Goal: Task Accomplishment & Management: Use online tool/utility

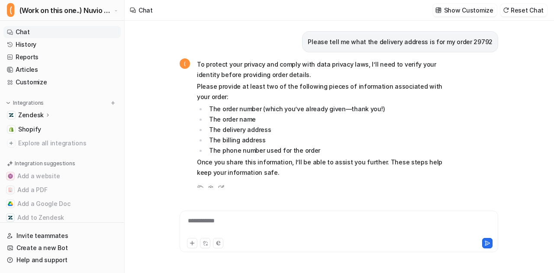
scroll to position [1169, 0]
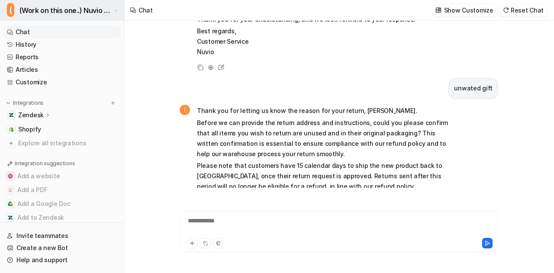
click at [29, 5] on span "(Work on this one..) Nuvio Customer Service Expert Bot" at bounding box center [65, 10] width 93 height 12
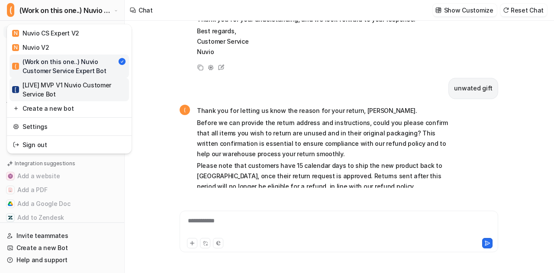
click at [53, 85] on div "[ [LIVE] MVP V1 Nuvio Customer Service Bot" at bounding box center [69, 90] width 114 height 18
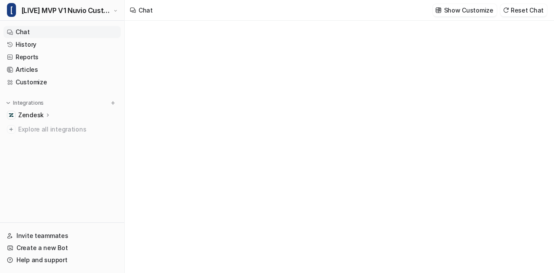
type textarea "**********"
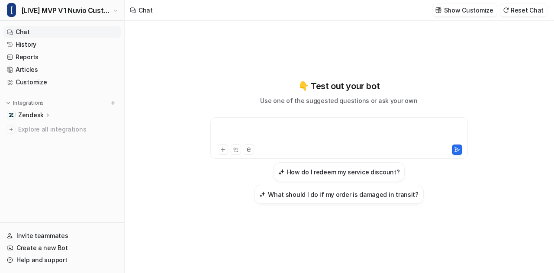
click at [313, 132] on div at bounding box center [340, 133] width 254 height 20
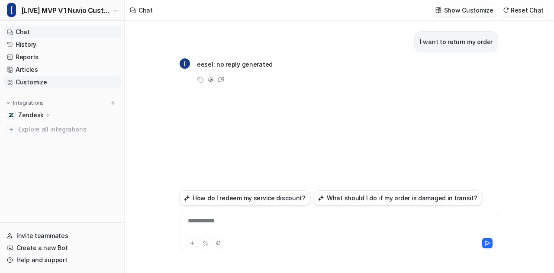
click at [40, 79] on link "Customize" at bounding box center [61, 82] width 117 height 12
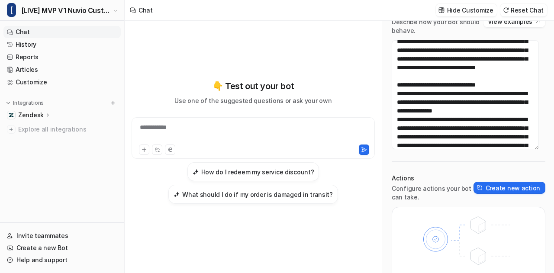
scroll to position [66, 0]
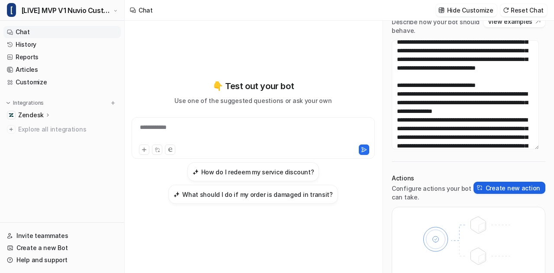
click at [499, 187] on button "Create new action" at bounding box center [510, 188] width 72 height 12
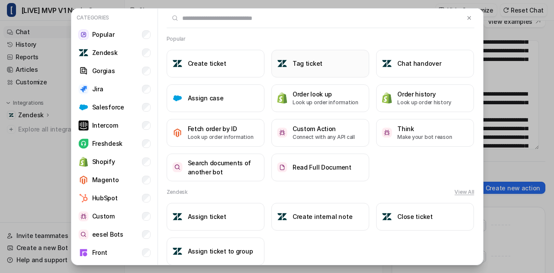
click at [306, 71] on button "Tag ticket" at bounding box center [320, 64] width 98 height 28
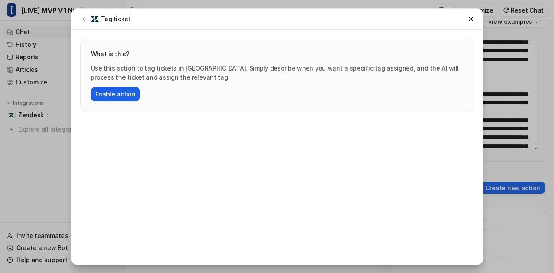
click at [116, 90] on button "Enable action" at bounding box center [115, 94] width 49 height 14
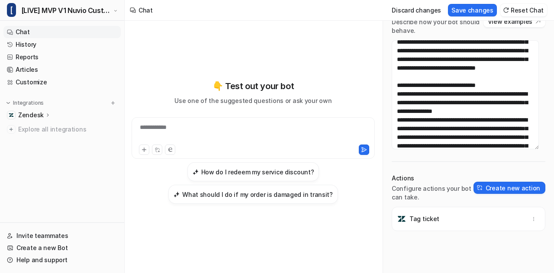
scroll to position [7, 0]
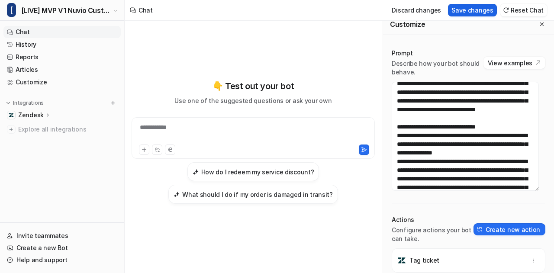
click at [472, 9] on button "Save changes" at bounding box center [472, 10] width 49 height 13
click at [540, 23] on icon "Close flyout" at bounding box center [541, 24] width 3 height 3
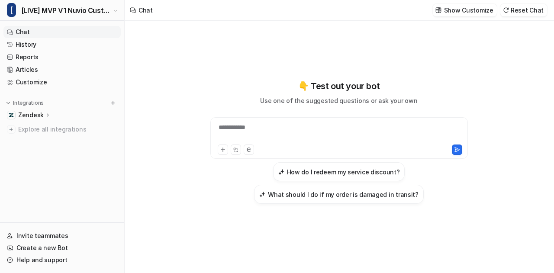
scroll to position [1183, 0]
click at [277, 133] on div at bounding box center [340, 133] width 254 height 20
click at [218, 145] on button at bounding box center [223, 150] width 10 height 10
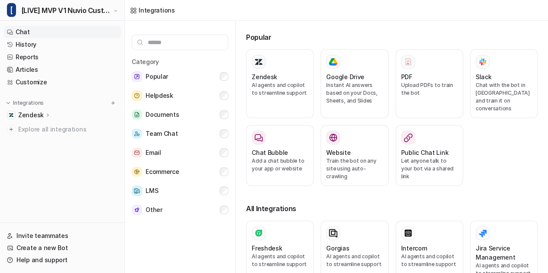
click at [27, 35] on link "Chat" at bounding box center [61, 32] width 117 height 12
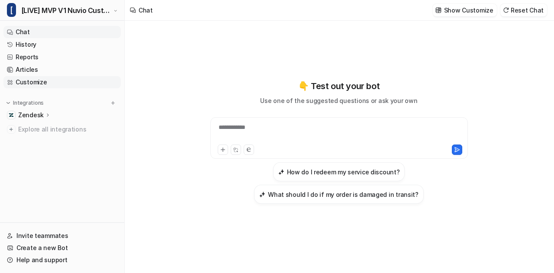
click at [41, 80] on link "Customize" at bounding box center [61, 82] width 117 height 12
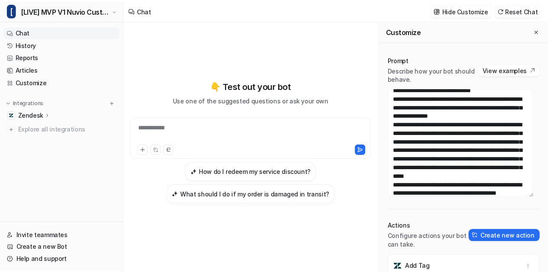
scroll to position [60, 0]
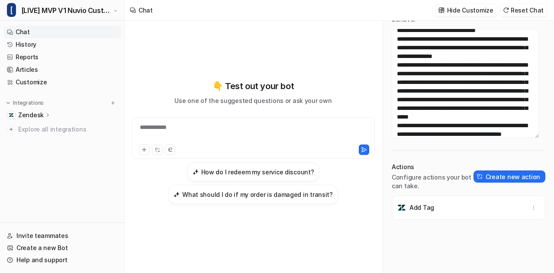
click at [32, 114] on p "Zendesk" at bounding box center [31, 115] width 26 height 9
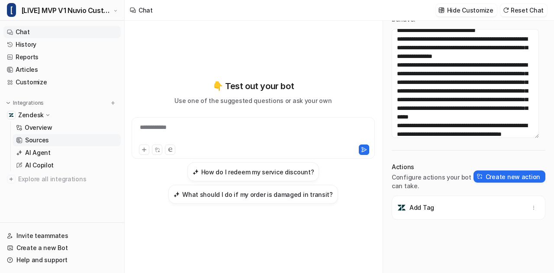
click at [39, 140] on p "Sources" at bounding box center [37, 140] width 24 height 9
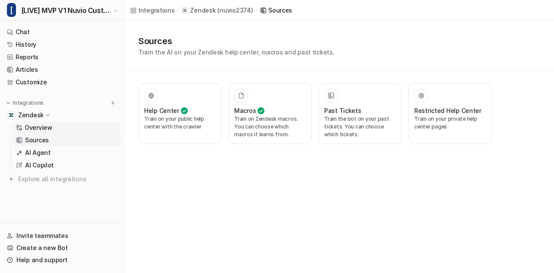
click at [58, 129] on link "Overview" at bounding box center [67, 128] width 108 height 12
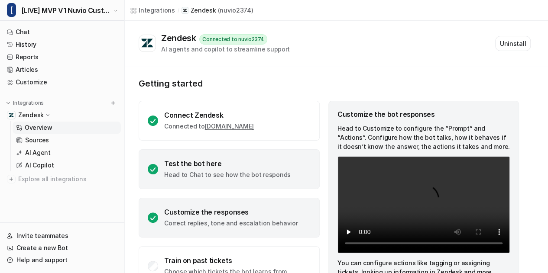
scroll to position [73, 0]
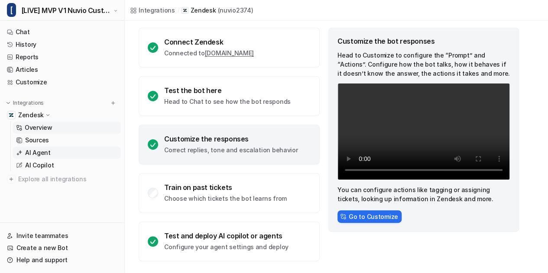
click at [64, 154] on link "AI Agent" at bounding box center [67, 153] width 108 height 12
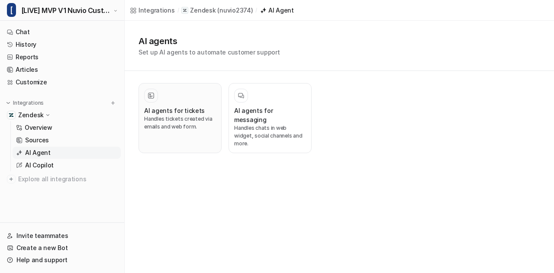
click at [201, 104] on div "AI agents for tickets Handles tickets created via emails and web form." at bounding box center [180, 118] width 72 height 59
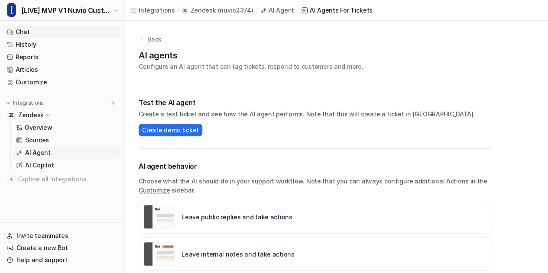
click at [49, 33] on link "Chat" at bounding box center [61, 32] width 117 height 12
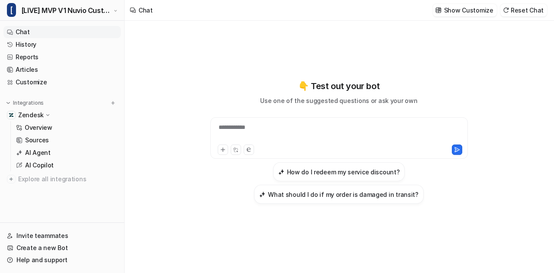
click at [289, 132] on div "**********" at bounding box center [340, 133] width 254 height 20
paste div
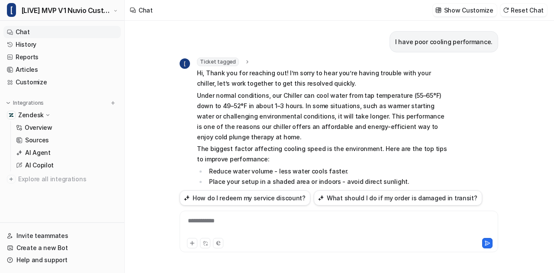
click at [244, 61] on icon at bounding box center [247, 62] width 6 height 6
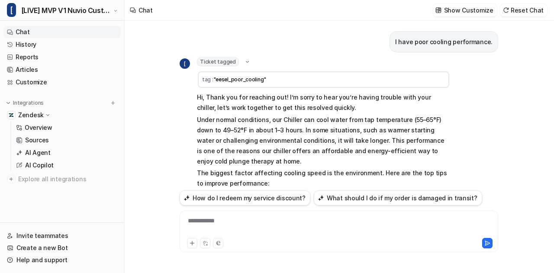
click at [246, 61] on icon at bounding box center [247, 62] width 3 height 2
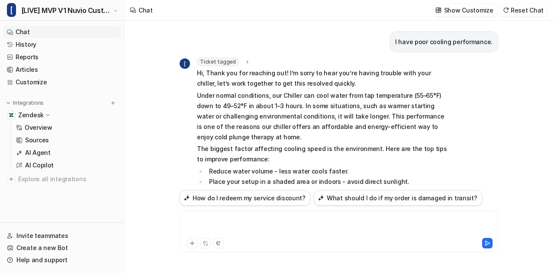
click at [223, 219] on div at bounding box center [339, 226] width 315 height 20
paste div
click at [529, 8] on button "Reset Chat" at bounding box center [523, 10] width 47 height 13
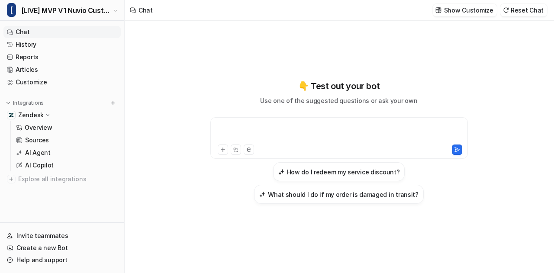
paste div
click at [273, 135] on div at bounding box center [340, 133] width 254 height 20
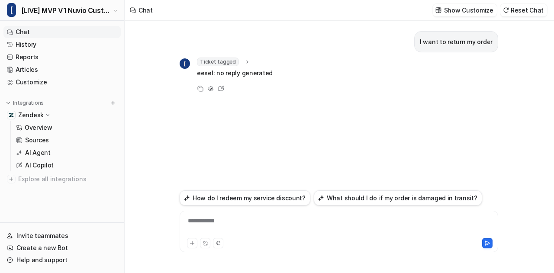
click at [244, 62] on icon at bounding box center [247, 62] width 6 height 6
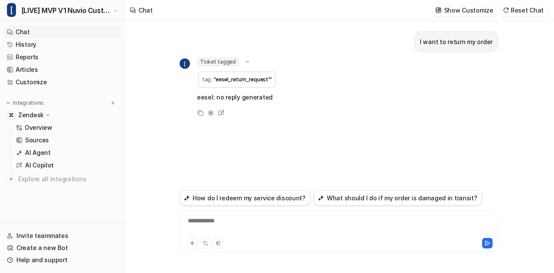
click at [246, 62] on icon at bounding box center [247, 62] width 3 height 2
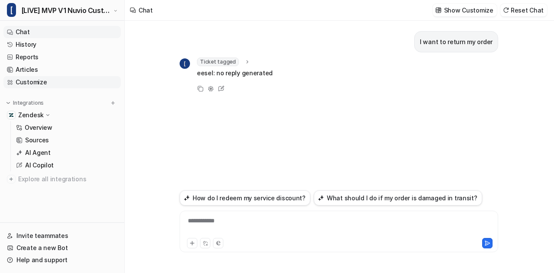
click at [22, 80] on link "Customize" at bounding box center [61, 82] width 117 height 12
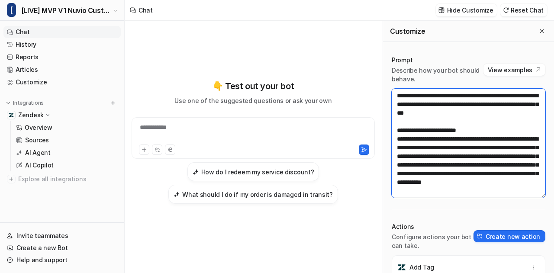
click at [427, 138] on textarea at bounding box center [469, 143] width 154 height 109
paste textarea "**********"
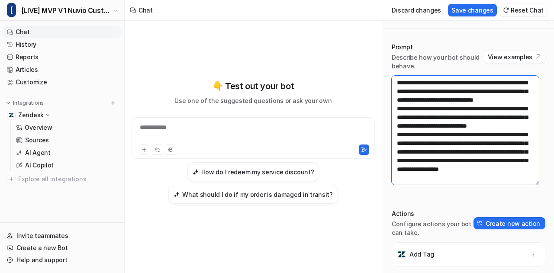
scroll to position [12, 0]
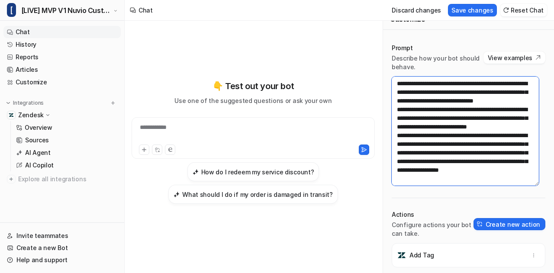
click at [470, 127] on textarea at bounding box center [465, 131] width 147 height 109
type textarea "**********"
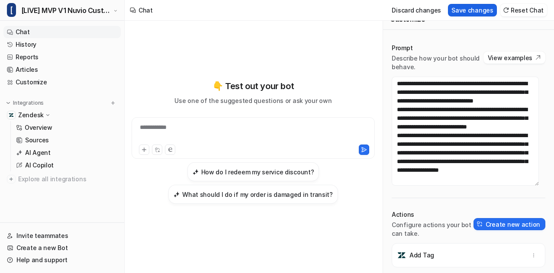
click at [473, 12] on button "Save changes" at bounding box center [472, 10] width 49 height 13
click at [529, 11] on button "Reset Chat" at bounding box center [523, 10] width 47 height 13
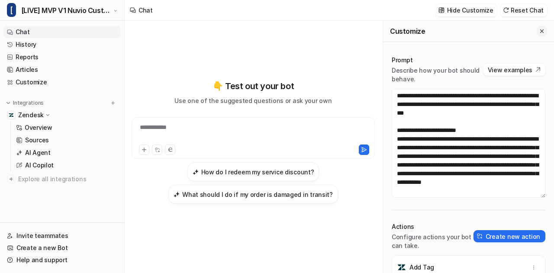
click at [537, 27] on button "Close flyout" at bounding box center [542, 31] width 10 height 10
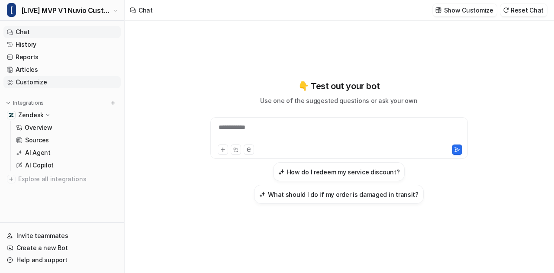
click at [30, 82] on link "Customize" at bounding box center [61, 82] width 117 height 12
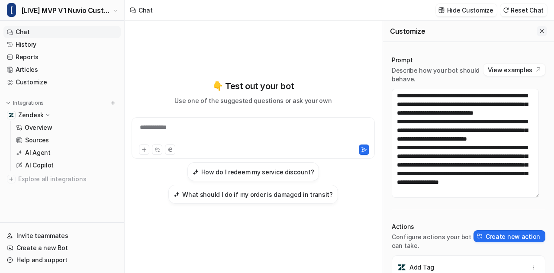
click at [539, 29] on icon "Close flyout" at bounding box center [542, 31] width 6 height 6
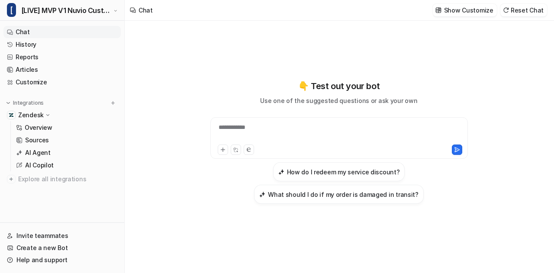
scroll to position [32951, 0]
click at [529, 9] on button "Reset Chat" at bounding box center [523, 10] width 47 height 13
click at [272, 130] on div at bounding box center [340, 133] width 254 height 20
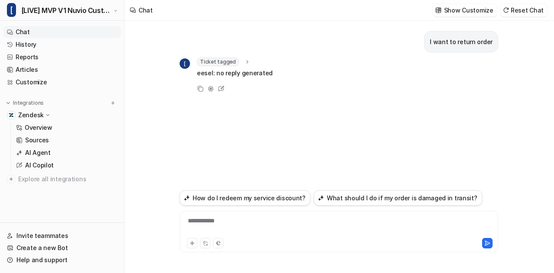
click at [244, 59] on icon at bounding box center [247, 62] width 6 height 6
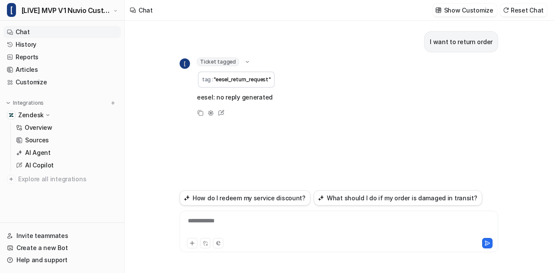
click at [244, 59] on icon at bounding box center [247, 62] width 6 height 6
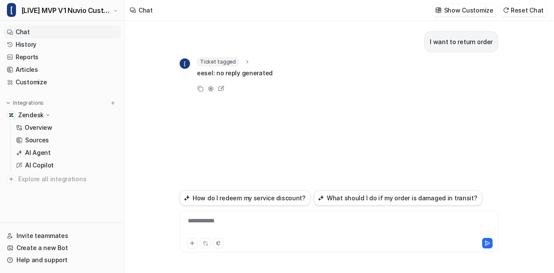
click at [264, 221] on div "**********" at bounding box center [339, 226] width 315 height 20
click at [256, 227] on div at bounding box center [339, 226] width 315 height 20
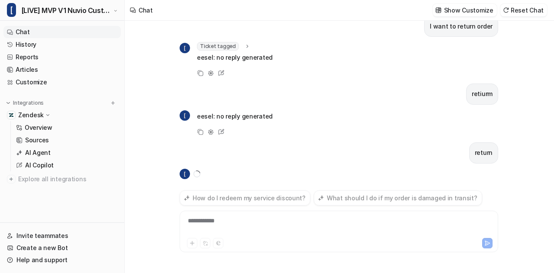
scroll to position [33, 0]
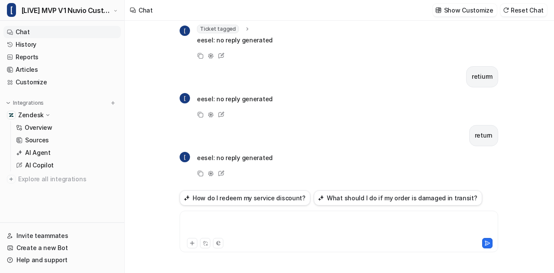
click at [256, 227] on div at bounding box center [339, 226] width 315 height 20
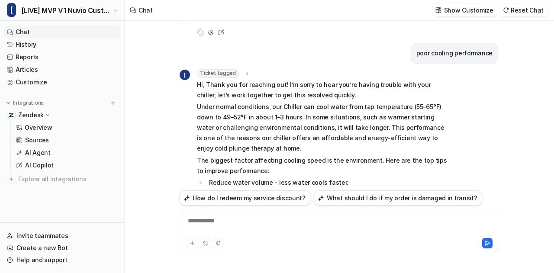
scroll to position [174, 0]
click at [244, 71] on icon at bounding box center [247, 73] width 6 height 6
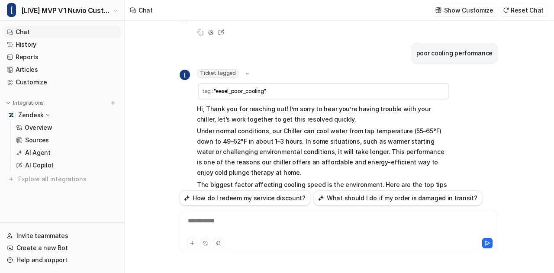
click at [246, 72] on icon at bounding box center [247, 73] width 3 height 2
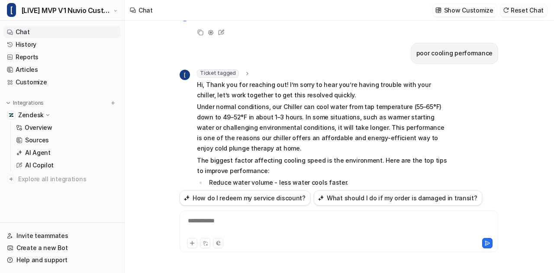
click at [509, 12] on img at bounding box center [506, 10] width 6 height 6
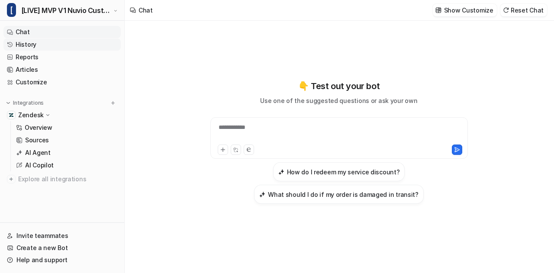
click at [61, 48] on link "History" at bounding box center [61, 45] width 117 height 12
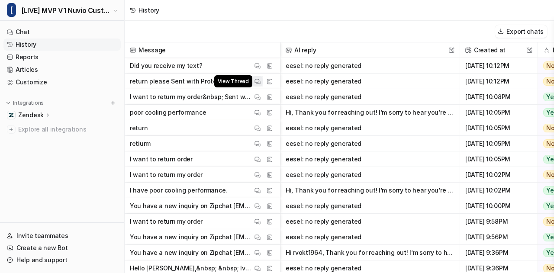
click at [259, 82] on img at bounding box center [258, 81] width 6 height 6
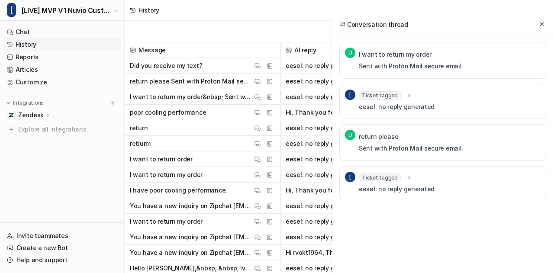
click at [387, 97] on span "Ticket tagged" at bounding box center [380, 95] width 42 height 9
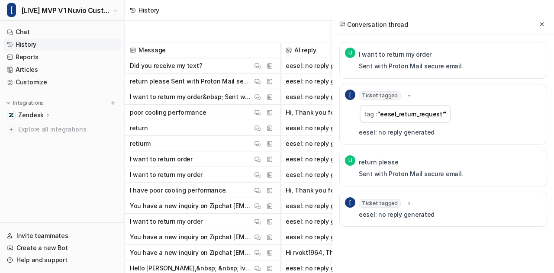
click at [387, 97] on span "Ticket tagged" at bounding box center [380, 95] width 42 height 9
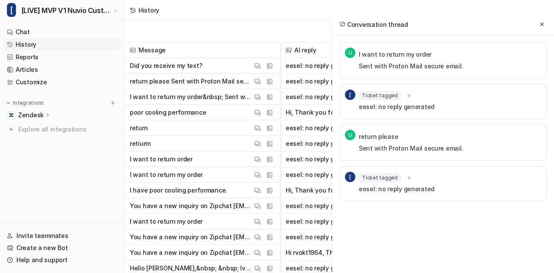
click at [367, 179] on span "Ticket tagged" at bounding box center [380, 178] width 42 height 9
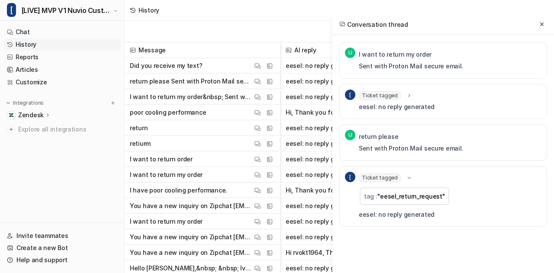
click at [367, 179] on span "Ticket tagged" at bounding box center [380, 178] width 42 height 9
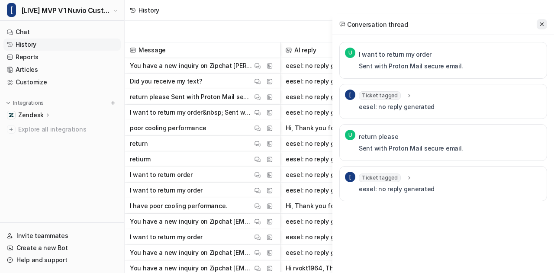
click at [543, 27] on icon at bounding box center [542, 24] width 6 height 6
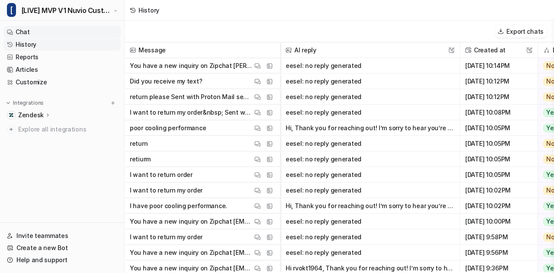
click at [67, 32] on link "Chat" at bounding box center [61, 32] width 117 height 12
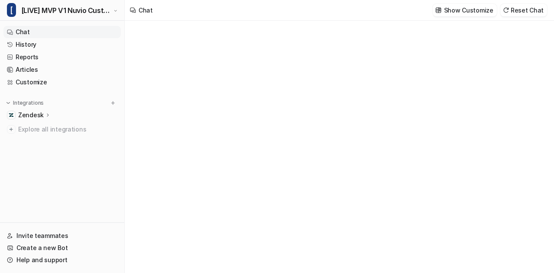
type textarea "**********"
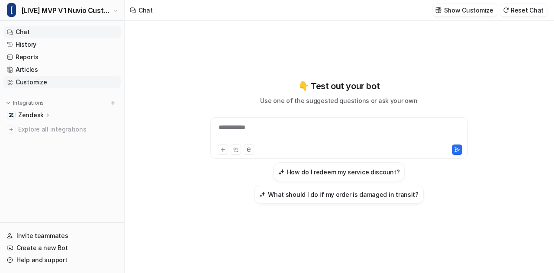
click at [26, 82] on link "Customize" at bounding box center [61, 82] width 117 height 12
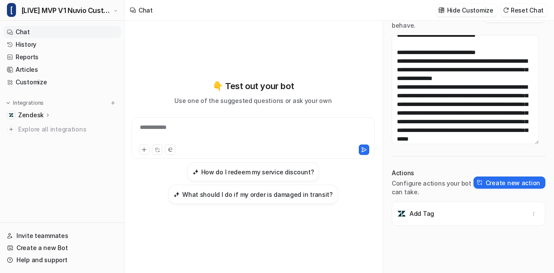
scroll to position [54, 0]
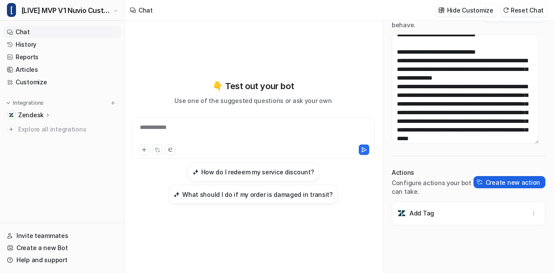
click at [492, 180] on button "Create new action" at bounding box center [510, 182] width 72 height 12
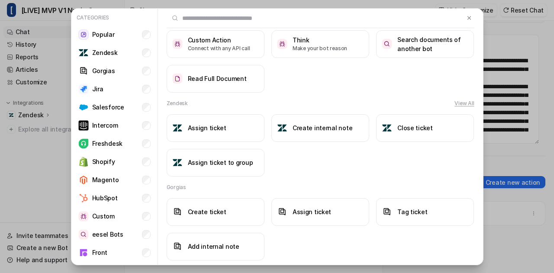
scroll to position [89, 0]
click at [110, 231] on p "eesel Bots" at bounding box center [107, 234] width 31 height 9
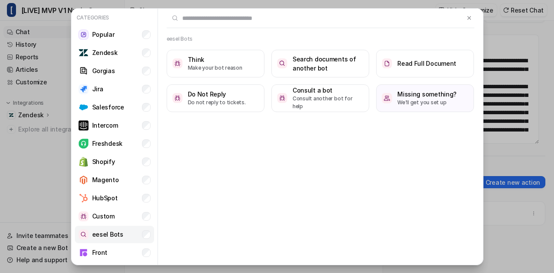
scroll to position [0, 0]
click at [468, 17] on img at bounding box center [469, 18] width 6 height 6
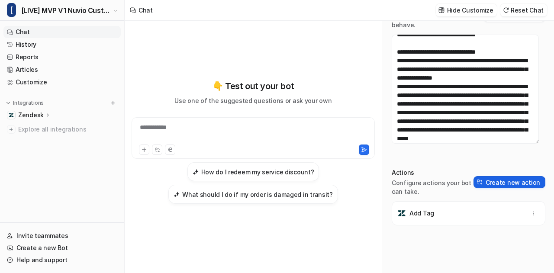
click at [516, 183] on button "Create new action" at bounding box center [510, 182] width 72 height 12
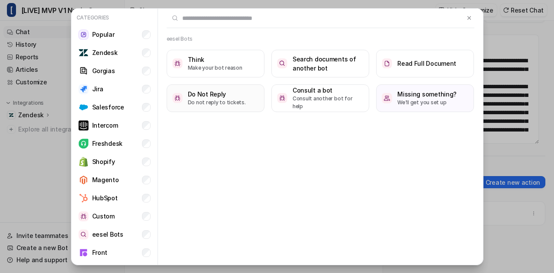
click at [245, 105] on button "Do Not Reply Do not reply to tickets." at bounding box center [216, 98] width 98 height 28
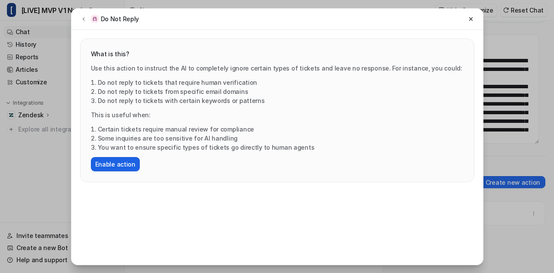
click at [124, 163] on button "Enable action" at bounding box center [115, 164] width 49 height 14
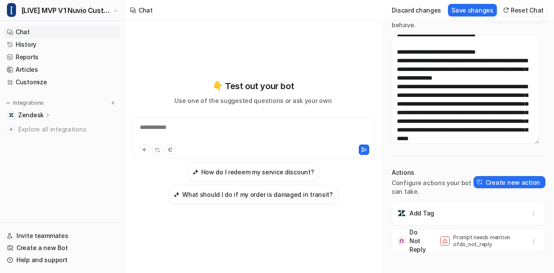
scroll to position [60, 0]
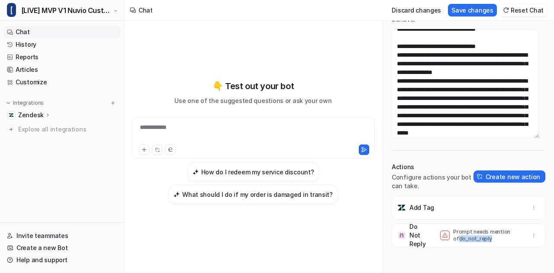
drag, startPoint x: 483, startPoint y: 239, endPoint x: 448, endPoint y: 243, distance: 34.9
click at [448, 243] on div "Do Not Reply Prompt needs mention of do_not_reply" at bounding box center [469, 235] width 146 height 24
copy p "do_not_reply"
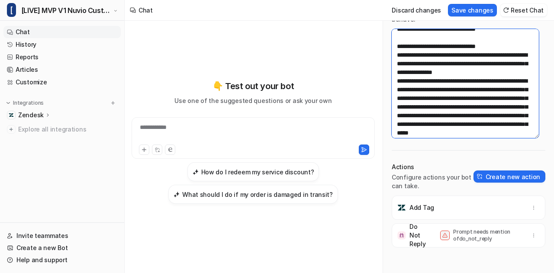
click at [455, 109] on textarea at bounding box center [465, 83] width 147 height 109
paste textarea
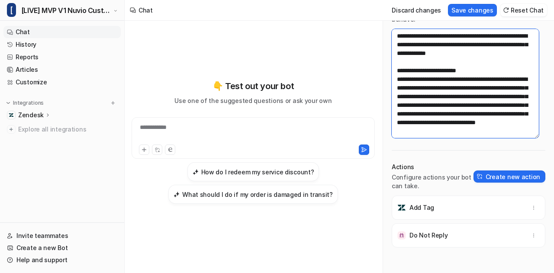
type textarea "**********"
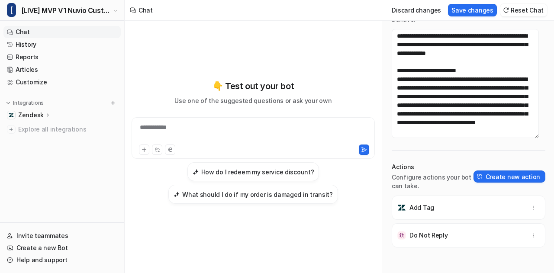
click at [462, 252] on div "Add Tag Do Not Reply" at bounding box center [469, 230] width 154 height 69
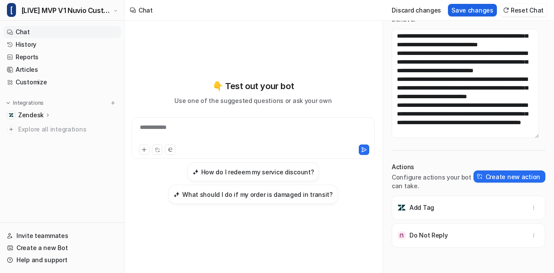
click at [475, 12] on button "Save changes" at bounding box center [472, 10] width 49 height 13
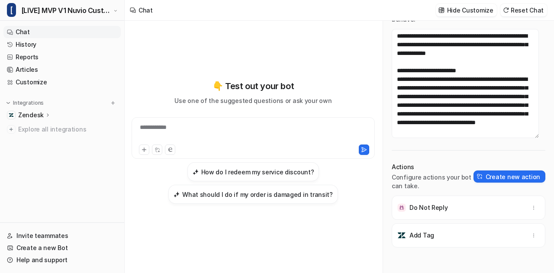
scroll to position [0, 0]
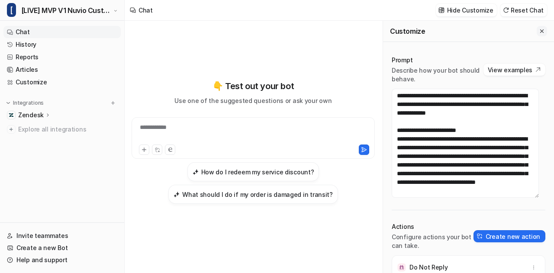
click at [539, 29] on icon "Close flyout" at bounding box center [542, 31] width 6 height 6
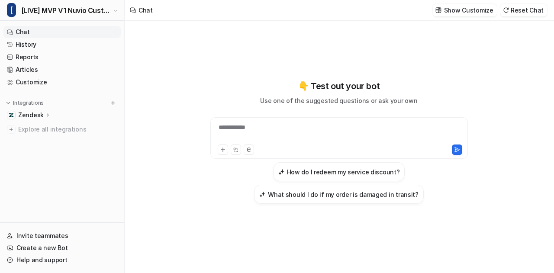
click at [259, 123] on div "**********" at bounding box center [340, 133] width 254 height 20
copy div "**********"
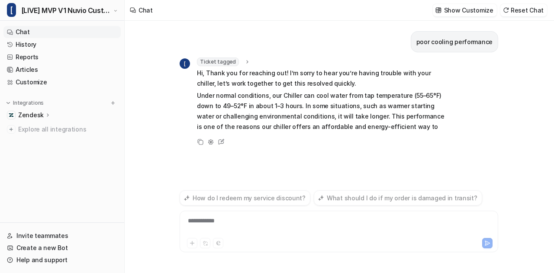
click at [245, 61] on div "Ticket tagged tag : "eesel_poor_cooling" Hi, Thank you for reaching out! I’m so…" at bounding box center [323, 96] width 253 height 76
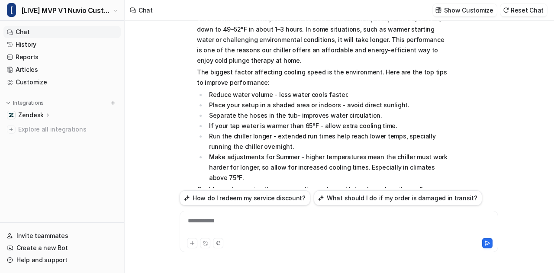
scroll to position [25, 0]
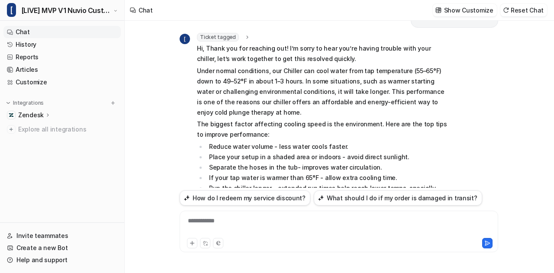
click at [244, 35] on icon at bounding box center [247, 37] width 6 height 6
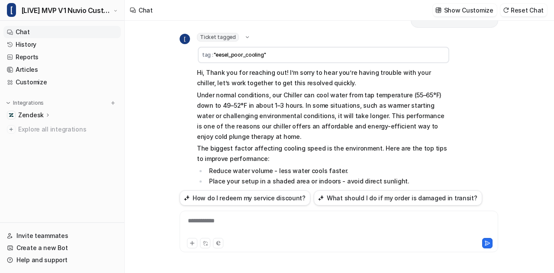
scroll to position [191, 0]
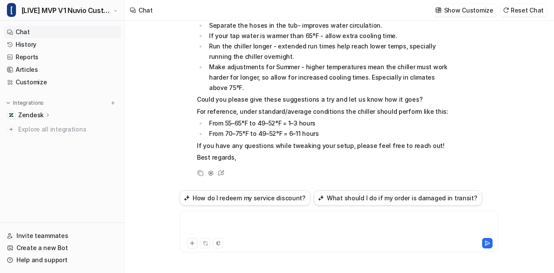
click at [234, 226] on div at bounding box center [339, 226] width 315 height 20
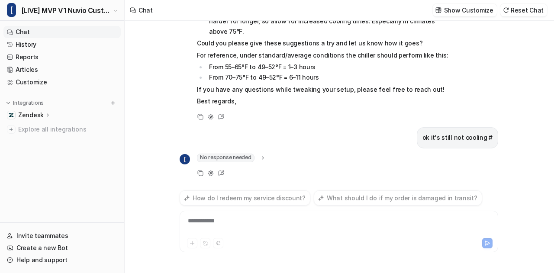
scroll to position [258, 0]
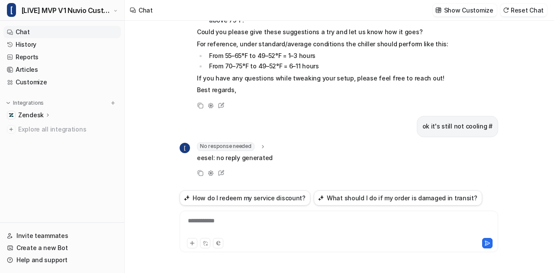
click at [260, 143] on icon at bounding box center [263, 146] width 6 height 6
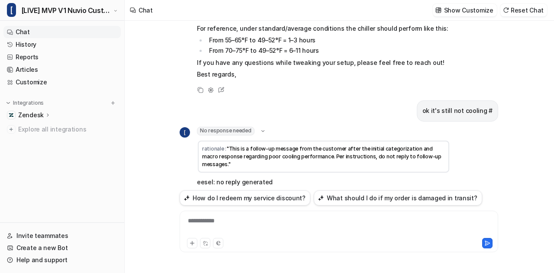
scroll to position [275, 0]
click at [260, 130] on icon at bounding box center [263, 130] width 6 height 6
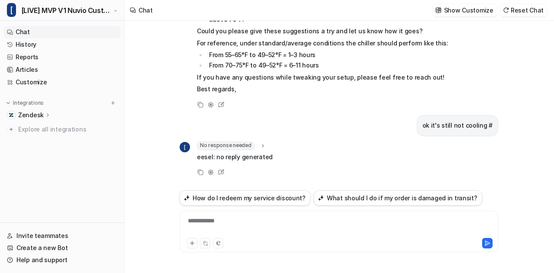
scroll to position [258, 0]
click at [252, 222] on div at bounding box center [339, 226] width 315 height 20
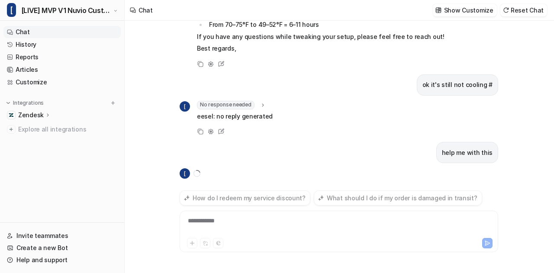
scroll to position [314, 0]
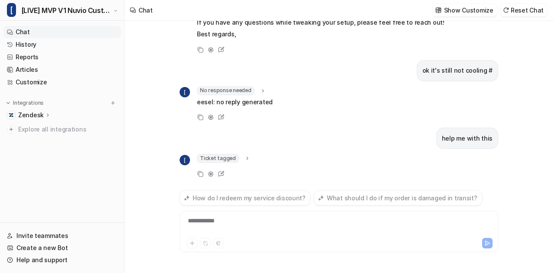
click at [239, 158] on div "Ticket tagged" at bounding box center [224, 158] width 54 height 9
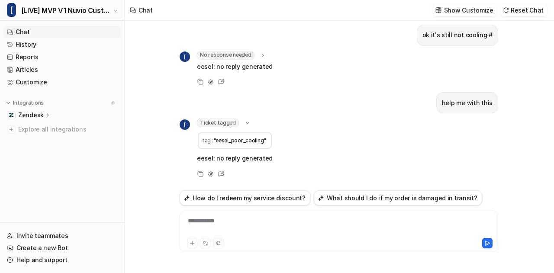
click at [245, 120] on icon at bounding box center [247, 123] width 6 height 6
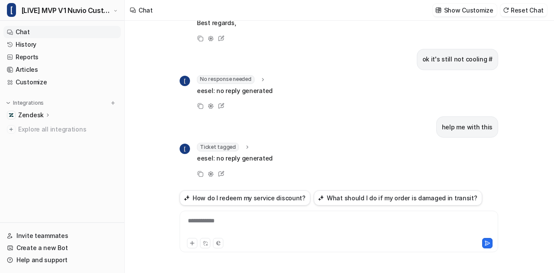
click at [248, 224] on div "**********" at bounding box center [339, 226] width 315 height 20
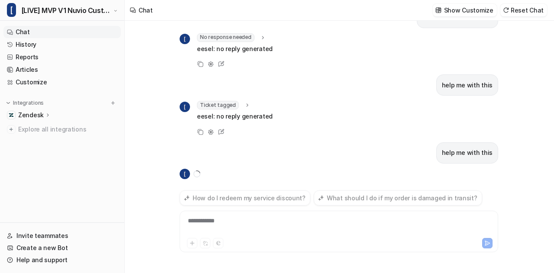
scroll to position [384, 0]
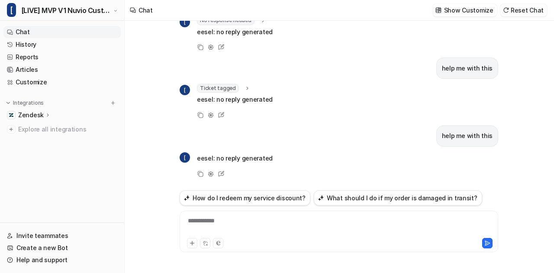
click at [527, 8] on button "Reset Chat" at bounding box center [523, 10] width 47 height 13
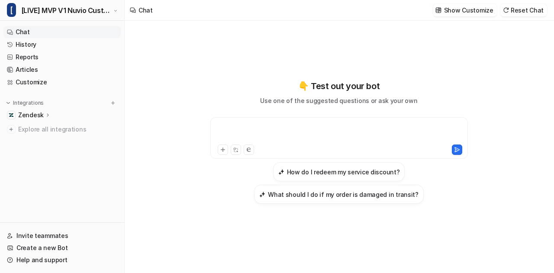
click at [332, 138] on div at bounding box center [340, 133] width 254 height 20
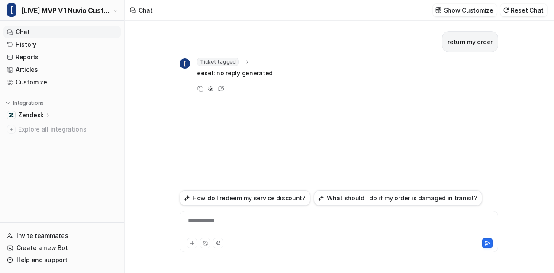
click at [244, 62] on icon at bounding box center [247, 62] width 6 height 6
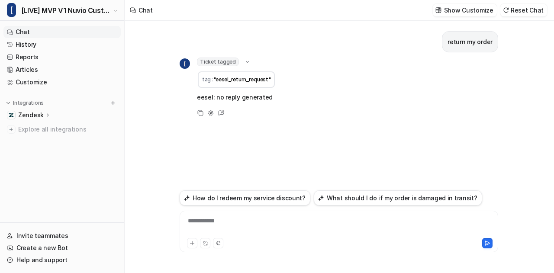
click at [244, 62] on icon at bounding box center [247, 62] width 6 height 6
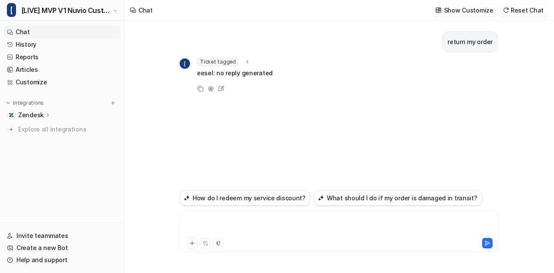
click at [236, 228] on div at bounding box center [339, 226] width 315 height 20
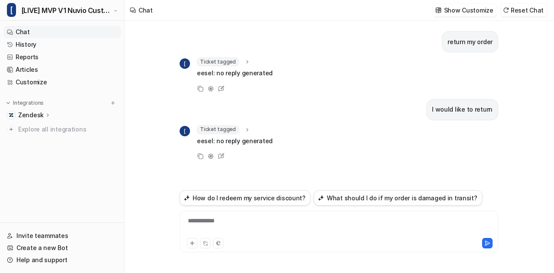
click at [248, 132] on div "Ticket tagged tag : "eesel_return_request"" at bounding box center [235, 130] width 76 height 9
click at [245, 129] on icon at bounding box center [247, 129] width 6 height 6
click at [68, 49] on link "History" at bounding box center [61, 45] width 117 height 12
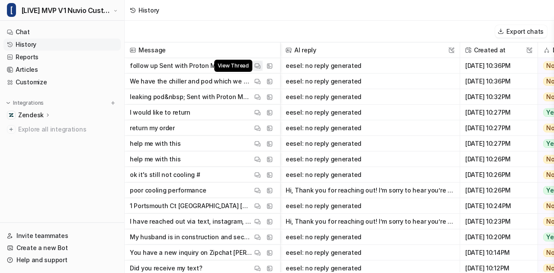
click at [259, 67] on img at bounding box center [258, 66] width 6 height 6
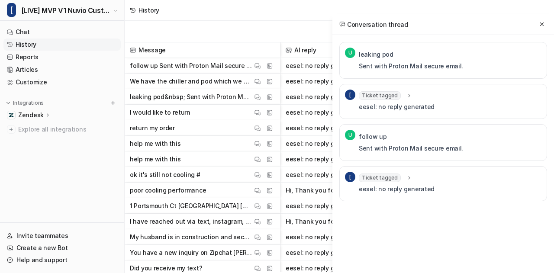
click at [406, 176] on icon at bounding box center [409, 177] width 6 height 6
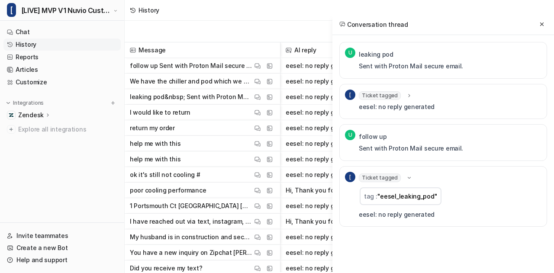
click at [406, 176] on icon at bounding box center [409, 178] width 6 height 6
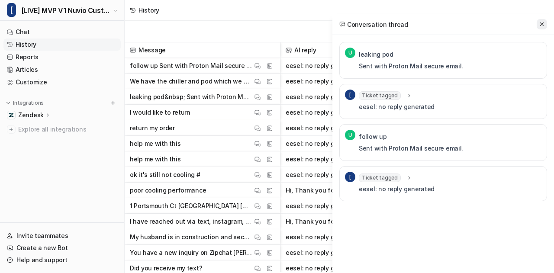
click at [543, 26] on icon at bounding box center [542, 24] width 6 height 6
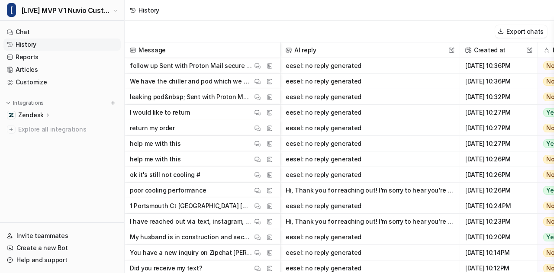
click at [54, 25] on nav "Chat History Reports Articles Customize Integrations Zendesk Overview Sources A…" at bounding box center [62, 123] width 124 height 200
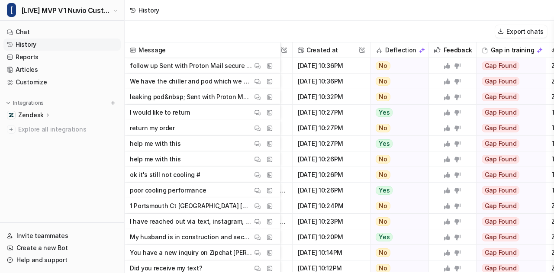
scroll to position [0, 227]
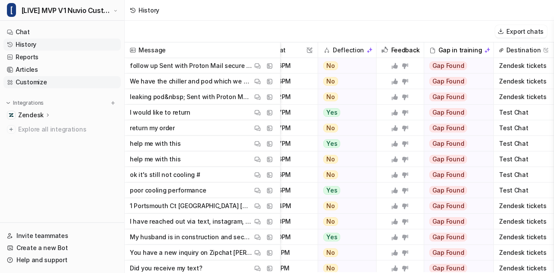
click at [62, 84] on link "Customize" at bounding box center [61, 82] width 117 height 12
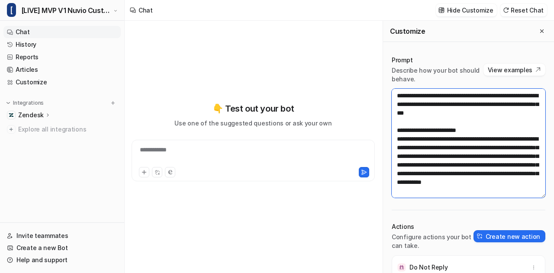
click at [451, 127] on textarea at bounding box center [469, 143] width 154 height 109
paste textarea "**"
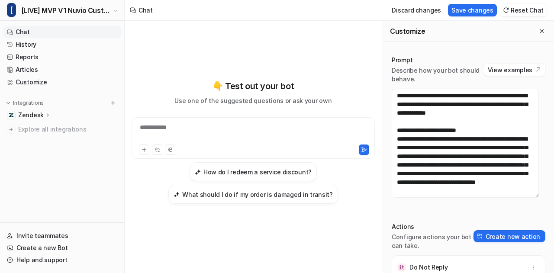
click at [416, 206] on div "Prompt Describe how your bot should behave. View examples Actions Configure act…" at bounding box center [468, 190] width 171 height 286
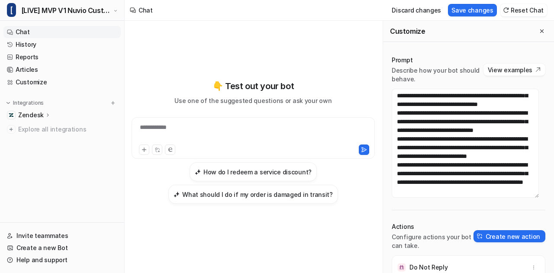
scroll to position [60, 0]
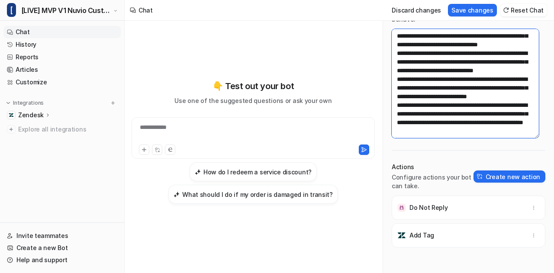
click at [397, 90] on textarea at bounding box center [465, 83] width 147 height 109
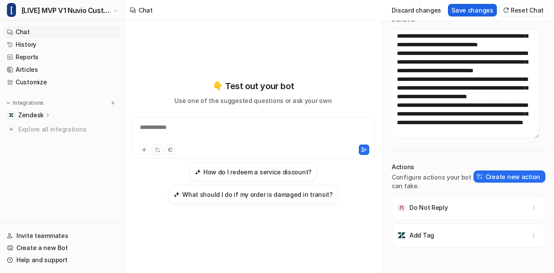
click at [479, 13] on button "Save changes" at bounding box center [472, 10] width 49 height 13
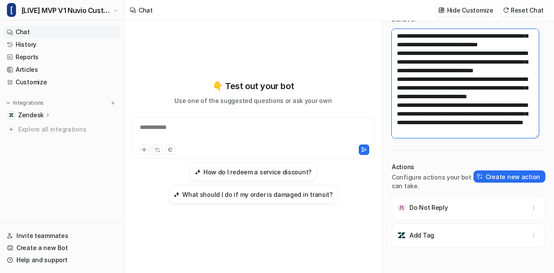
click at [461, 75] on textarea at bounding box center [465, 83] width 147 height 109
paste textarea "**********"
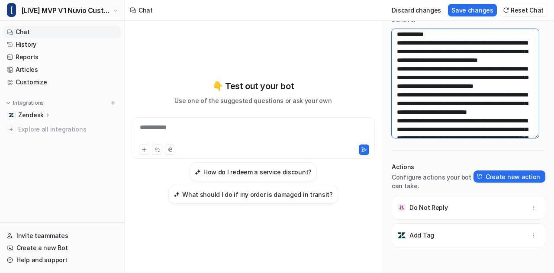
scroll to position [1195, 0]
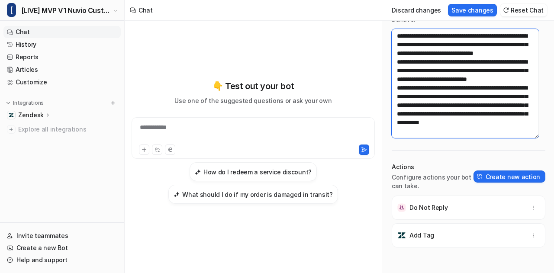
click at [461, 75] on textarea at bounding box center [465, 83] width 147 height 109
type textarea "**********"
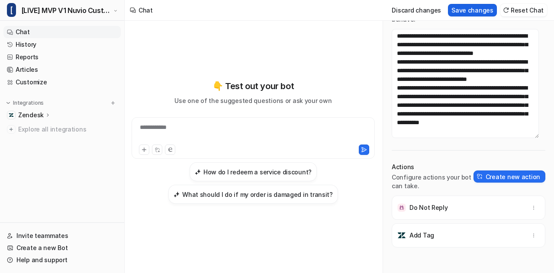
click at [484, 9] on button "Save changes" at bounding box center [472, 10] width 49 height 13
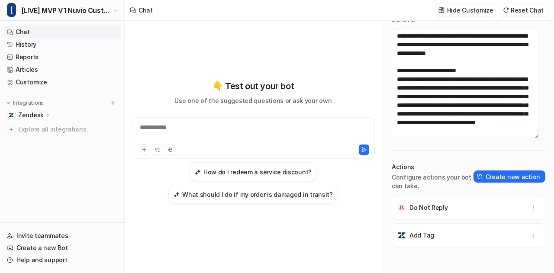
scroll to position [0, 0]
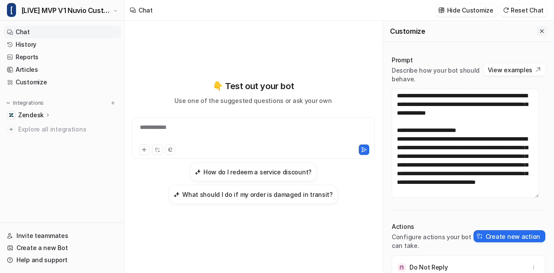
click at [539, 30] on icon "Close flyout" at bounding box center [542, 31] width 6 height 6
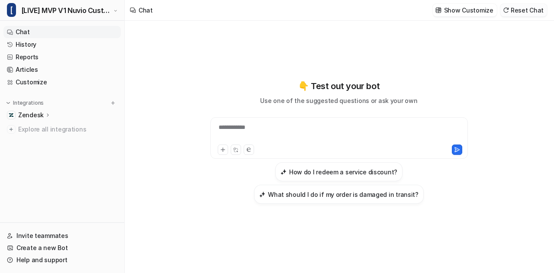
click at [540, 11] on button "Reset Chat" at bounding box center [523, 10] width 47 height 13
click at [256, 132] on div at bounding box center [340, 133] width 254 height 20
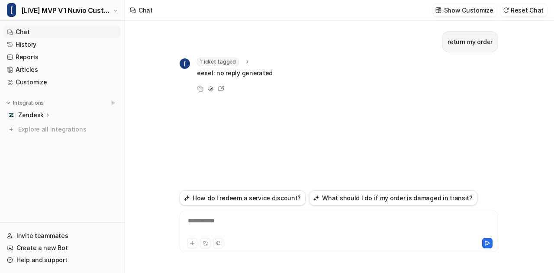
click at [246, 60] on icon at bounding box center [247, 62] width 6 height 6
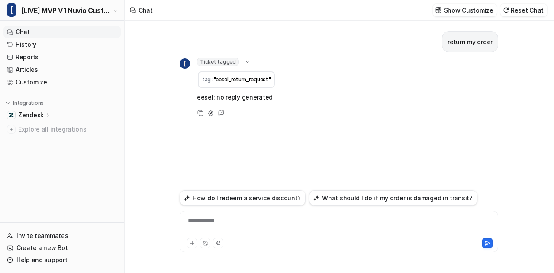
click at [246, 60] on icon at bounding box center [247, 62] width 6 height 6
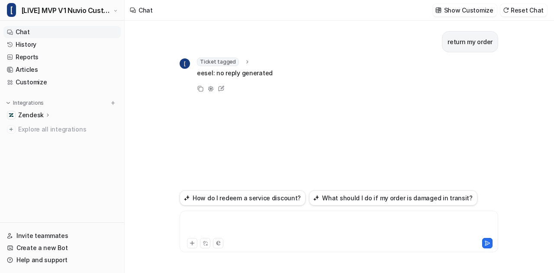
click at [232, 220] on div at bounding box center [339, 226] width 315 height 20
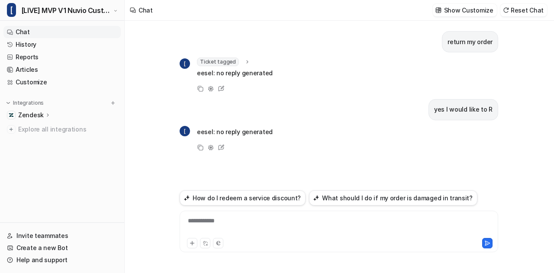
click at [450, 110] on p "yes I would like to R" at bounding box center [463, 109] width 58 height 10
copy div "yes I would like to R ["
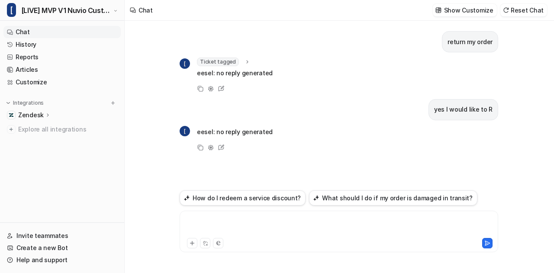
click at [300, 232] on div at bounding box center [339, 226] width 315 height 20
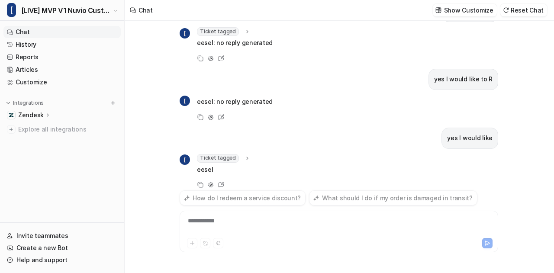
scroll to position [42, 0]
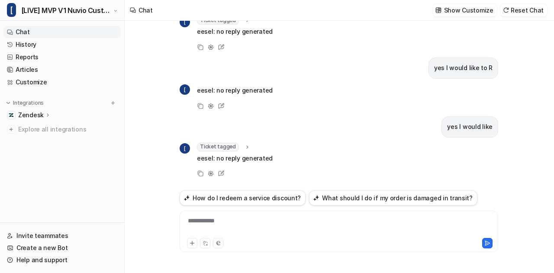
click at [237, 145] on div "Ticket tagged" at bounding box center [224, 147] width 54 height 9
click at [33, 84] on link "Customize" at bounding box center [61, 82] width 117 height 12
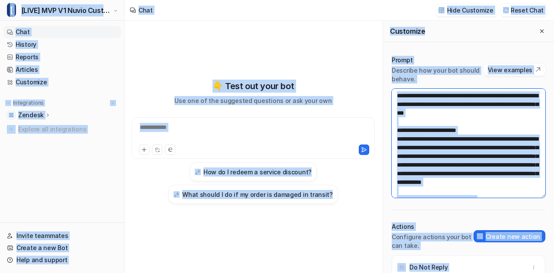
click at [440, 139] on textarea at bounding box center [469, 143] width 154 height 109
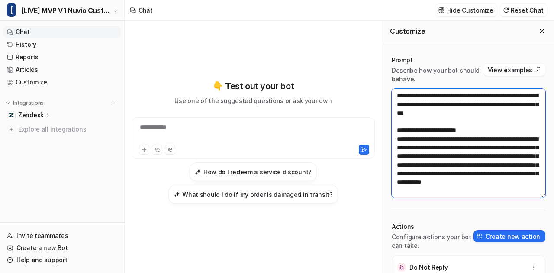
click at [440, 139] on textarea at bounding box center [469, 143] width 154 height 109
paste textarea "**********"
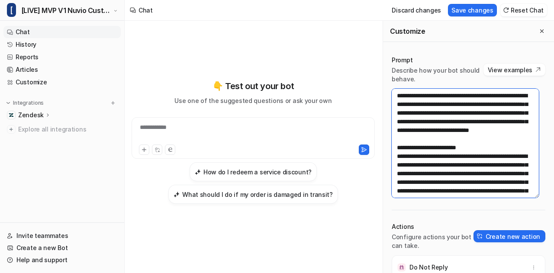
click at [498, 151] on textarea at bounding box center [465, 143] width 147 height 109
type textarea "**********"
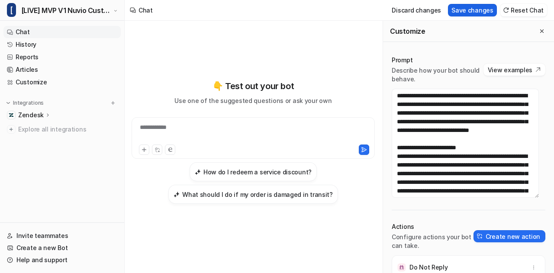
click at [468, 11] on button "Save changes" at bounding box center [472, 10] width 49 height 13
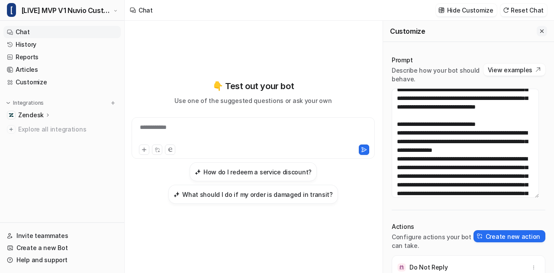
click at [539, 30] on icon "Close flyout" at bounding box center [542, 31] width 6 height 6
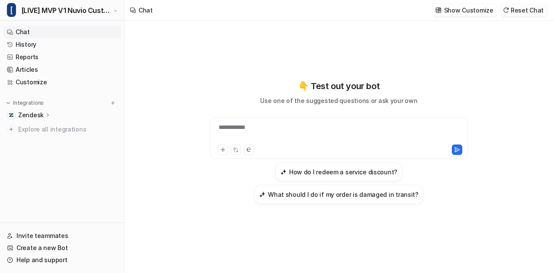
click at [541, 10] on button "Reset Chat" at bounding box center [523, 10] width 47 height 13
click at [255, 127] on div at bounding box center [340, 133] width 254 height 20
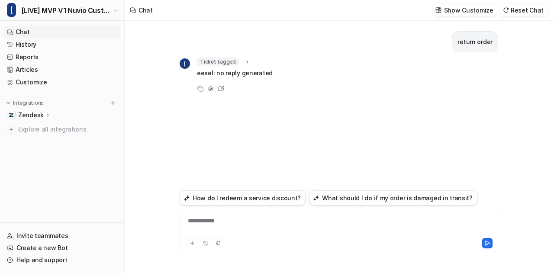
click at [244, 61] on icon at bounding box center [247, 62] width 6 height 6
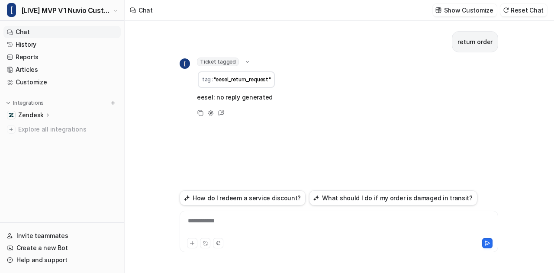
click at [244, 61] on icon at bounding box center [247, 62] width 6 height 6
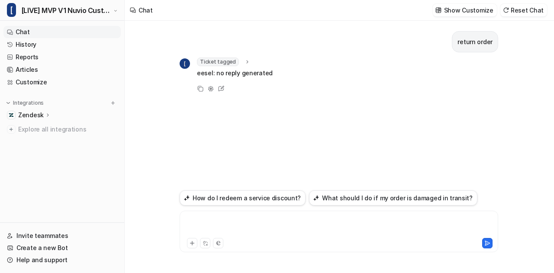
click at [236, 219] on div at bounding box center [339, 226] width 315 height 20
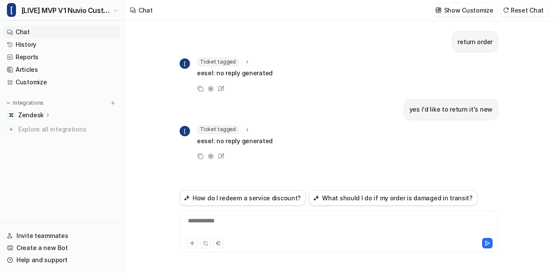
click at [241, 126] on div "Ticket tagged" at bounding box center [224, 130] width 54 height 9
click at [46, 45] on link "History" at bounding box center [61, 45] width 117 height 12
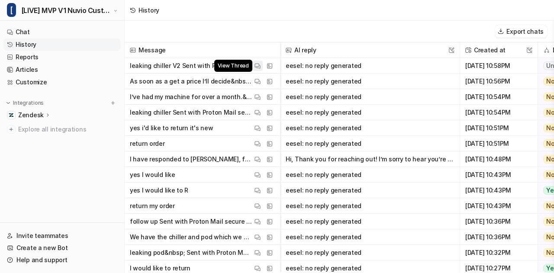
click at [257, 66] on img at bounding box center [258, 66] width 6 height 6
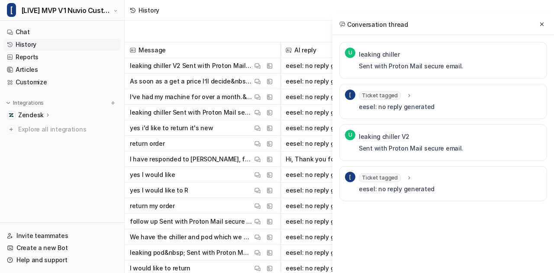
click at [408, 182] on div "Ticket tagged tag : "eesel_leaking_chiller" eesel: no reply generated" at bounding box center [397, 184] width 76 height 21
click at [408, 179] on icon at bounding box center [409, 177] width 6 height 6
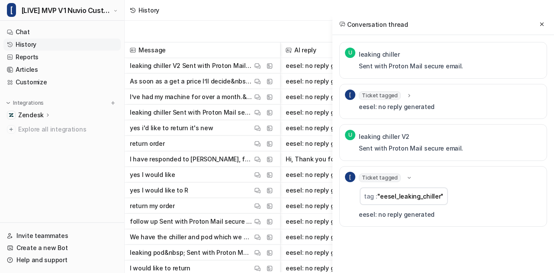
click at [408, 177] on icon at bounding box center [409, 178] width 3 height 2
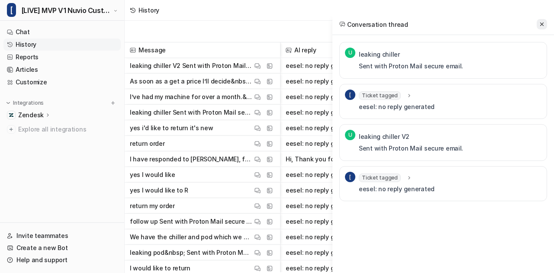
click at [543, 26] on icon at bounding box center [542, 24] width 6 height 6
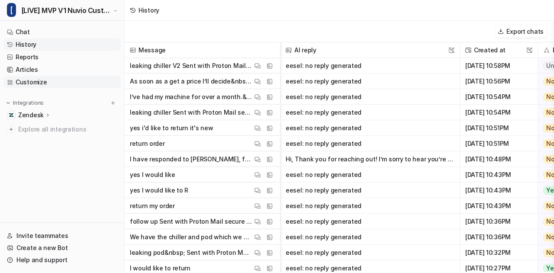
click at [43, 82] on link "Customize" at bounding box center [61, 82] width 117 height 12
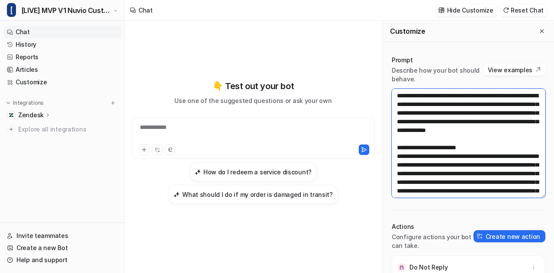
click at [483, 149] on textarea at bounding box center [469, 143] width 154 height 109
paste textarea
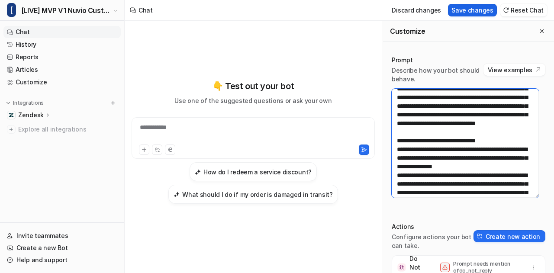
type textarea "**********"
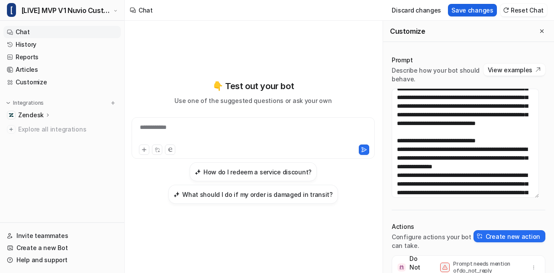
click at [478, 12] on button "Save changes" at bounding box center [472, 10] width 49 height 13
click at [539, 31] on icon "Close flyout" at bounding box center [542, 31] width 6 height 6
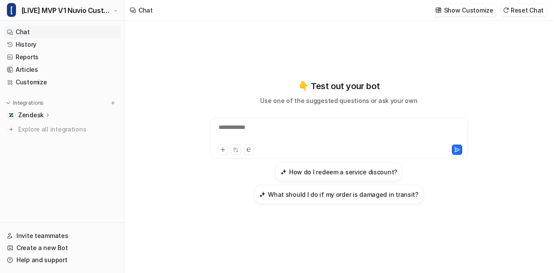
scroll to position [1219, 0]
click at [298, 133] on div at bounding box center [340, 133] width 254 height 20
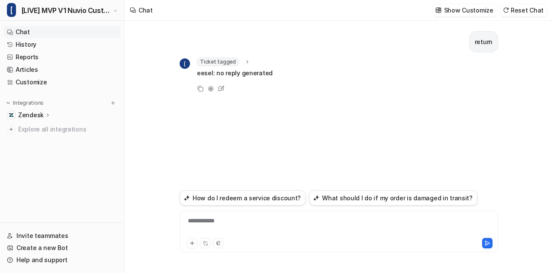
click at [237, 61] on div "Ticket tagged" at bounding box center [224, 62] width 54 height 9
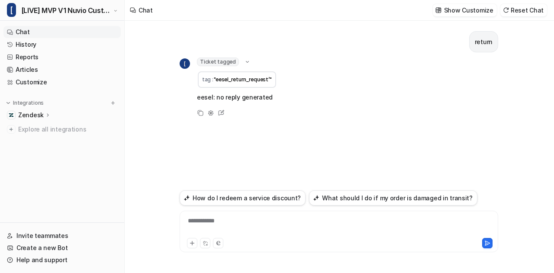
click at [237, 61] on div "Ticket tagged" at bounding box center [224, 62] width 54 height 9
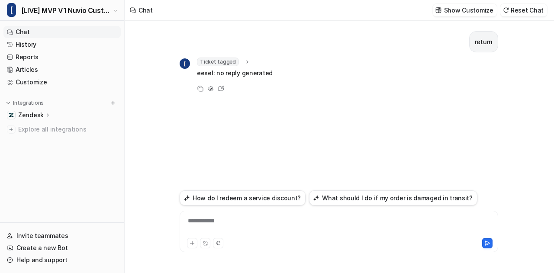
click at [244, 226] on div "**********" at bounding box center [339, 226] width 315 height 20
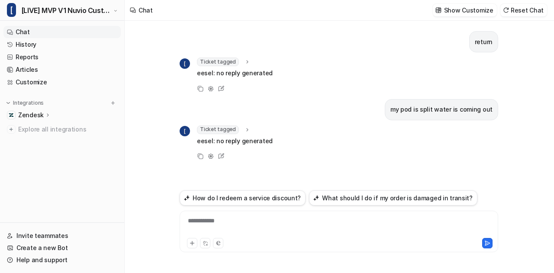
click at [235, 128] on span "Ticket tagged" at bounding box center [218, 130] width 42 height 9
click at [216, 221] on div at bounding box center [339, 226] width 315 height 20
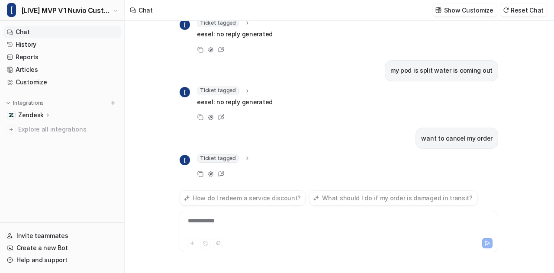
scroll to position [50, 0]
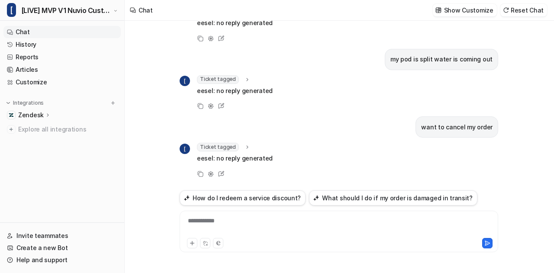
click at [244, 144] on icon at bounding box center [247, 147] width 6 height 6
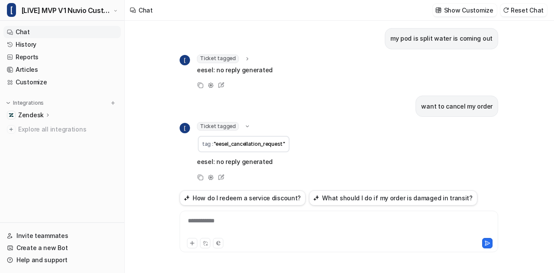
scroll to position [74, 0]
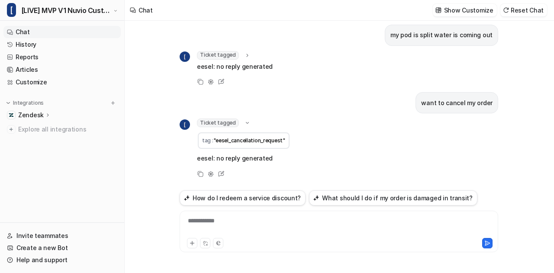
click at [244, 123] on icon at bounding box center [247, 123] width 6 height 6
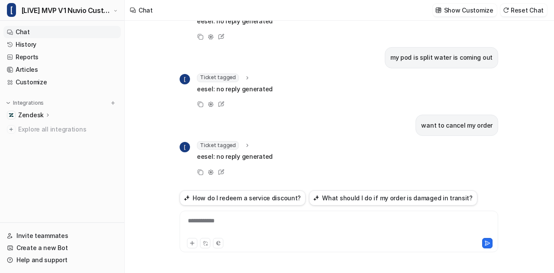
scroll to position [50, 0]
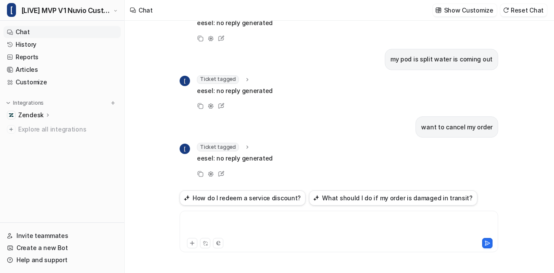
drag, startPoint x: 261, startPoint y: 226, endPoint x: 221, endPoint y: 225, distance: 40.7
click at [221, 225] on div at bounding box center [339, 226] width 315 height 20
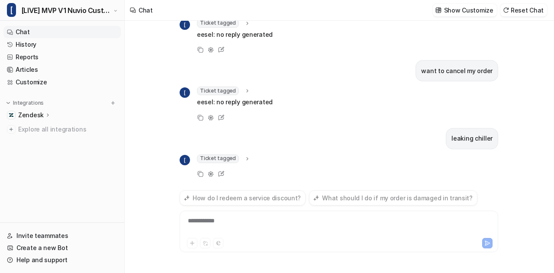
scroll to position [118, 0]
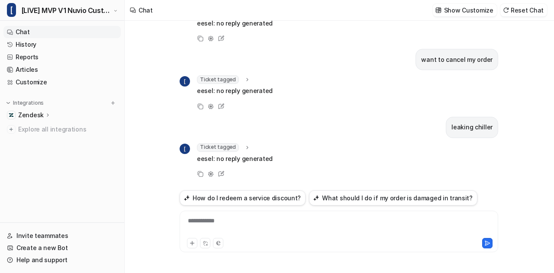
click at [244, 145] on icon at bounding box center [247, 147] width 6 height 6
click at [244, 145] on icon at bounding box center [247, 148] width 6 height 6
click at [244, 146] on icon at bounding box center [247, 147] width 6 height 6
click at [67, 77] on link "Customize" at bounding box center [61, 82] width 117 height 12
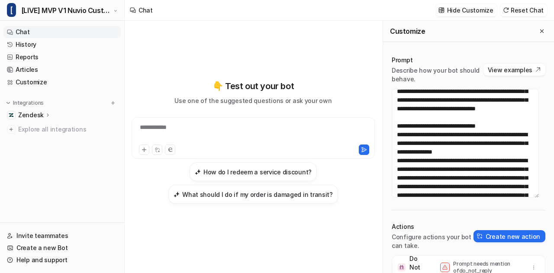
scroll to position [60, 0]
